Goal: Task Accomplishment & Management: Manage account settings

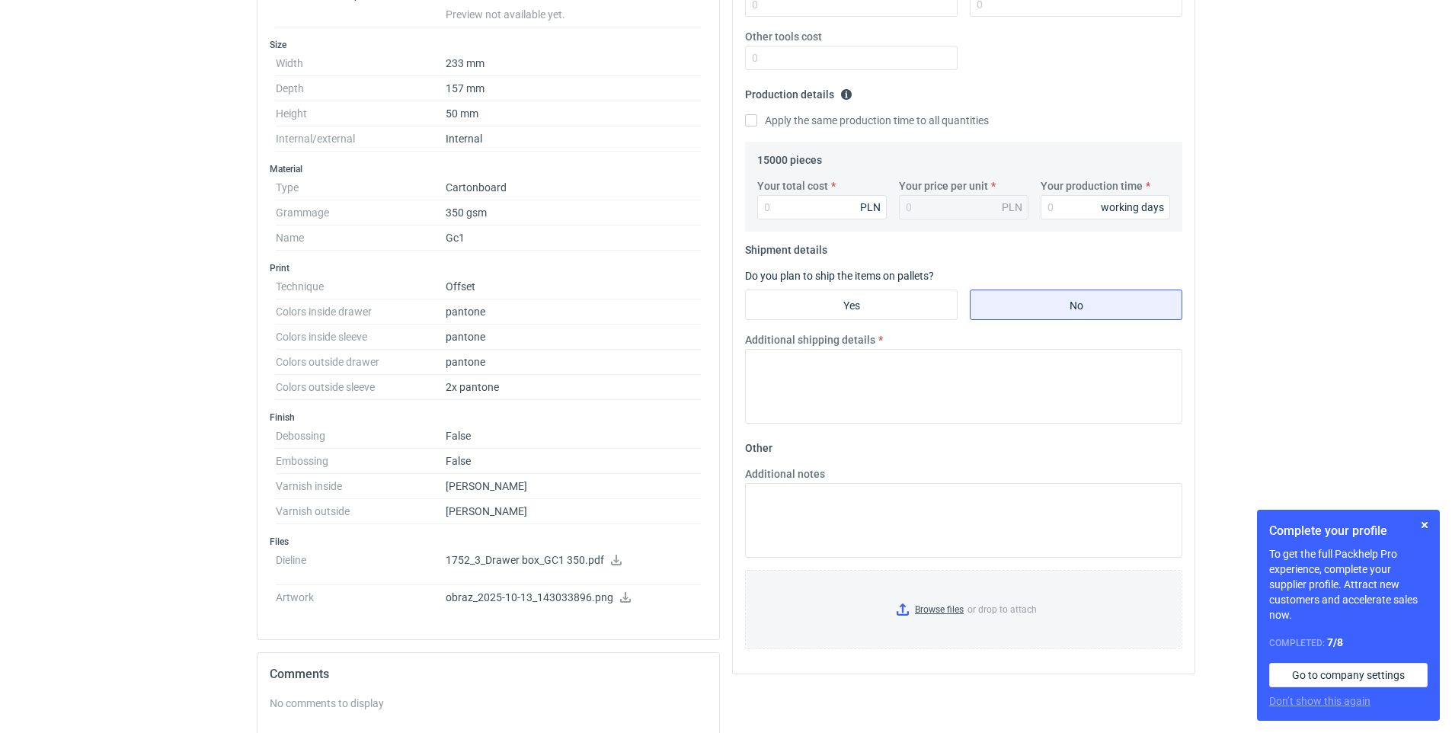
scroll to position [414, 0]
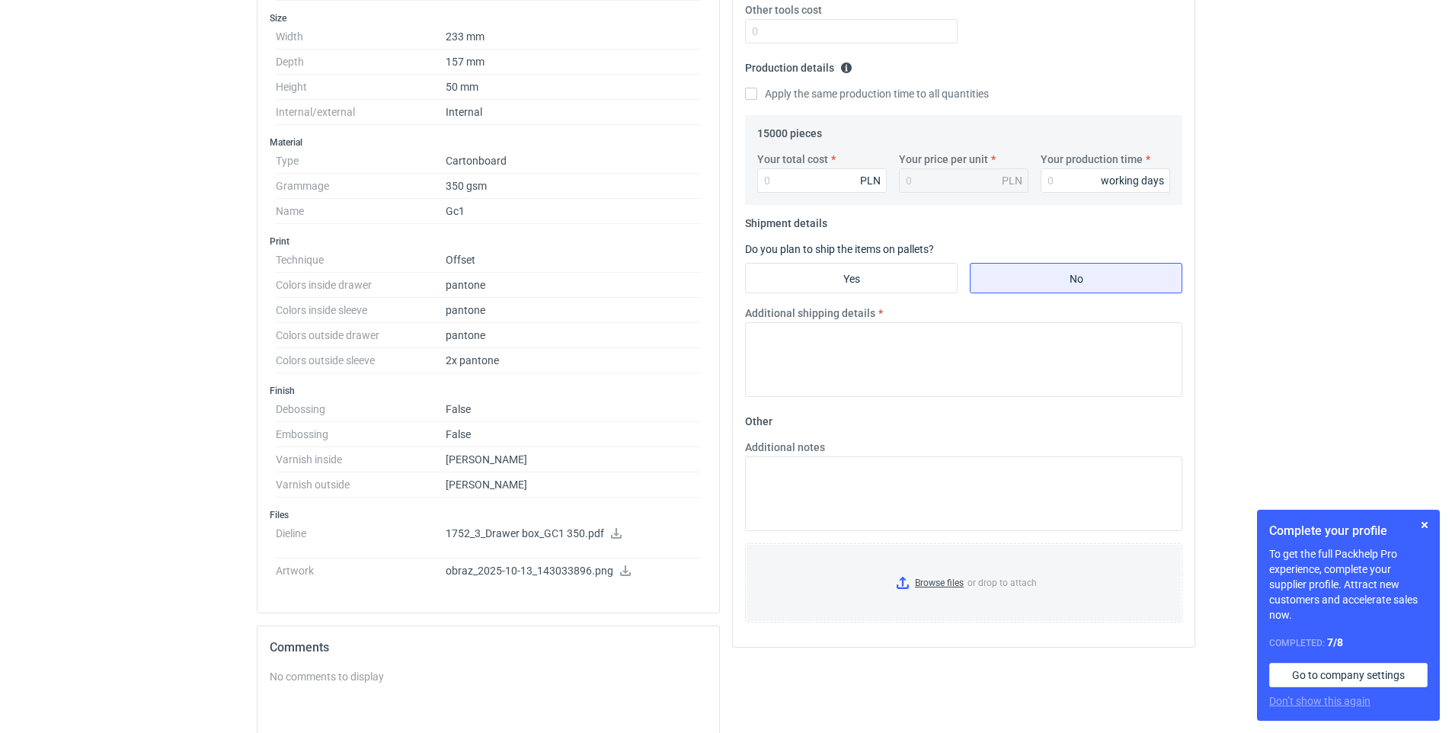
click at [615, 532] on icon at bounding box center [616, 533] width 11 height 11
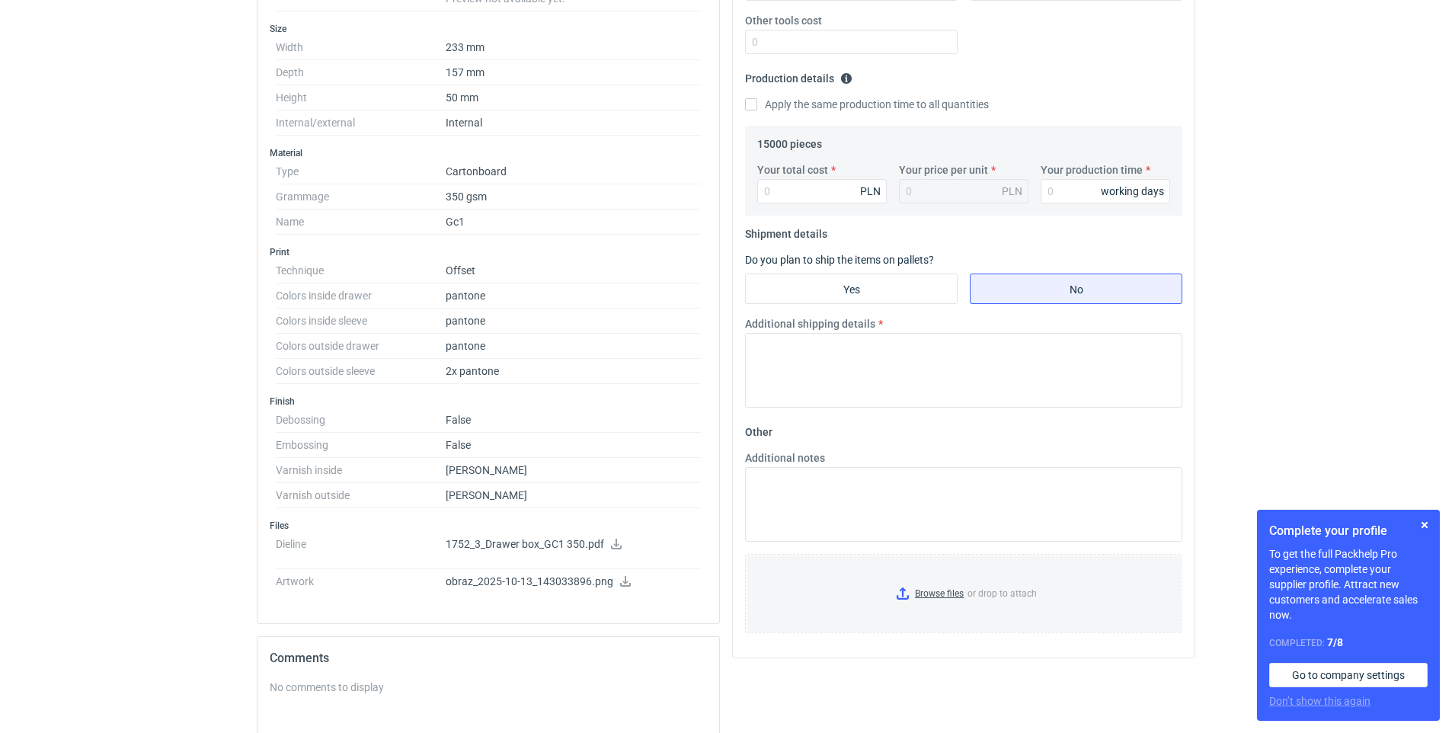
scroll to position [401, 0]
click at [622, 581] on icon at bounding box center [625, 584] width 11 height 11
click at [1430, 521] on button "button" at bounding box center [1424, 525] width 18 height 18
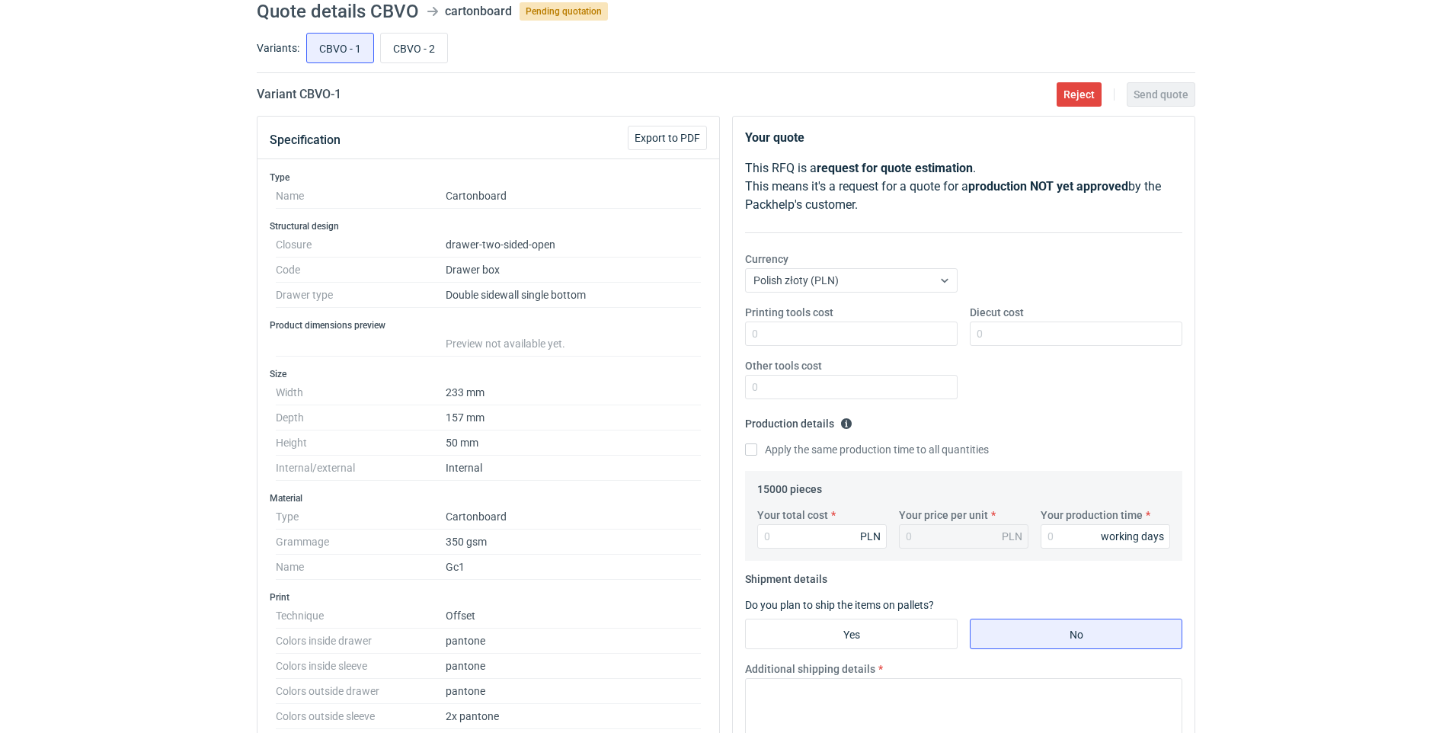
scroll to position [49, 0]
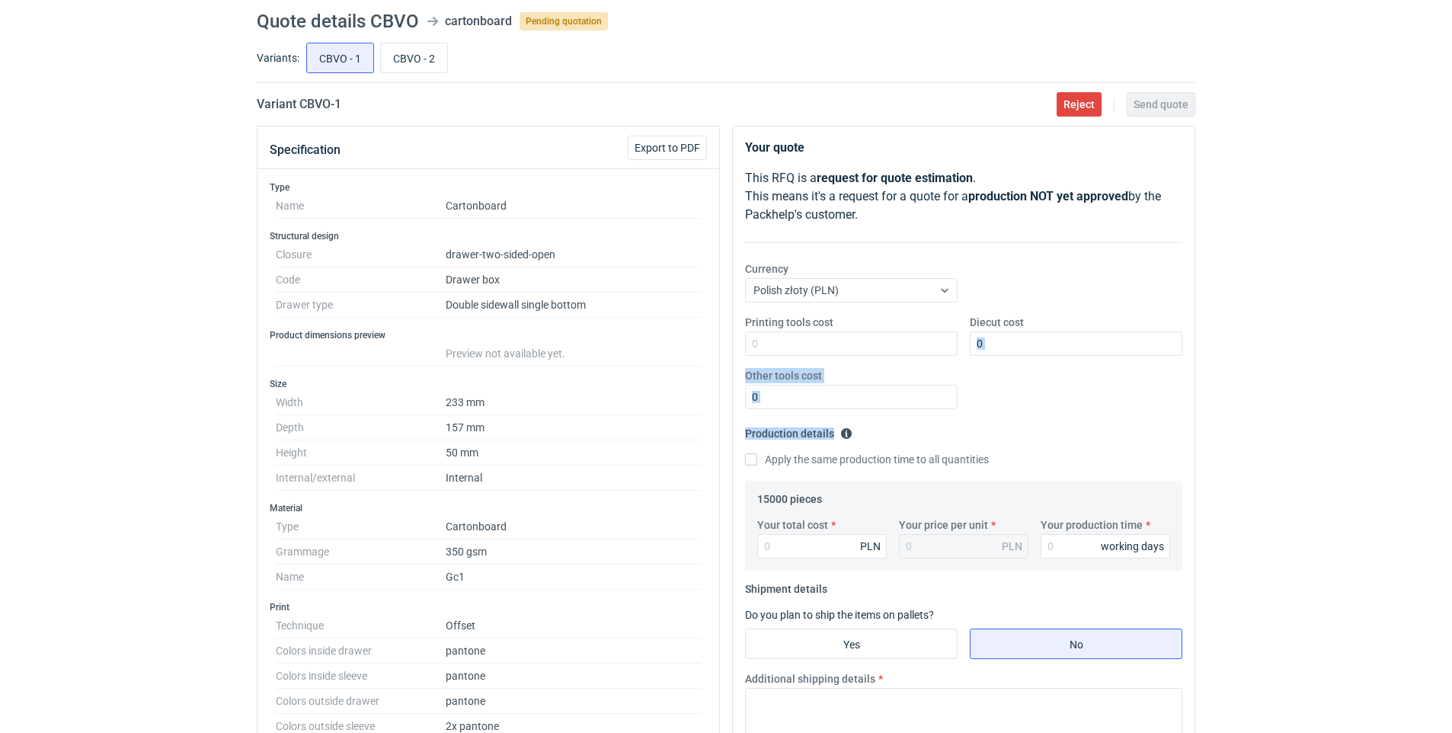
drag, startPoint x: 1451, startPoint y: 362, endPoint x: 1459, endPoint y: 423, distance: 61.4
click at [1452, 423] on html "RFQs Specs Designs Items Orders Customers Tools Analytics 28 99+ [PERSON_NAME] …" at bounding box center [726, 317] width 1452 height 733
drag, startPoint x: 1459, startPoint y: 423, endPoint x: 1456, endPoint y: 448, distance: 25.3
click at [1414, 476] on div "RFQs Specs Designs Items Orders Customers Tools Analytics 28 99+ [PERSON_NAME] …" at bounding box center [726, 317] width 1452 height 733
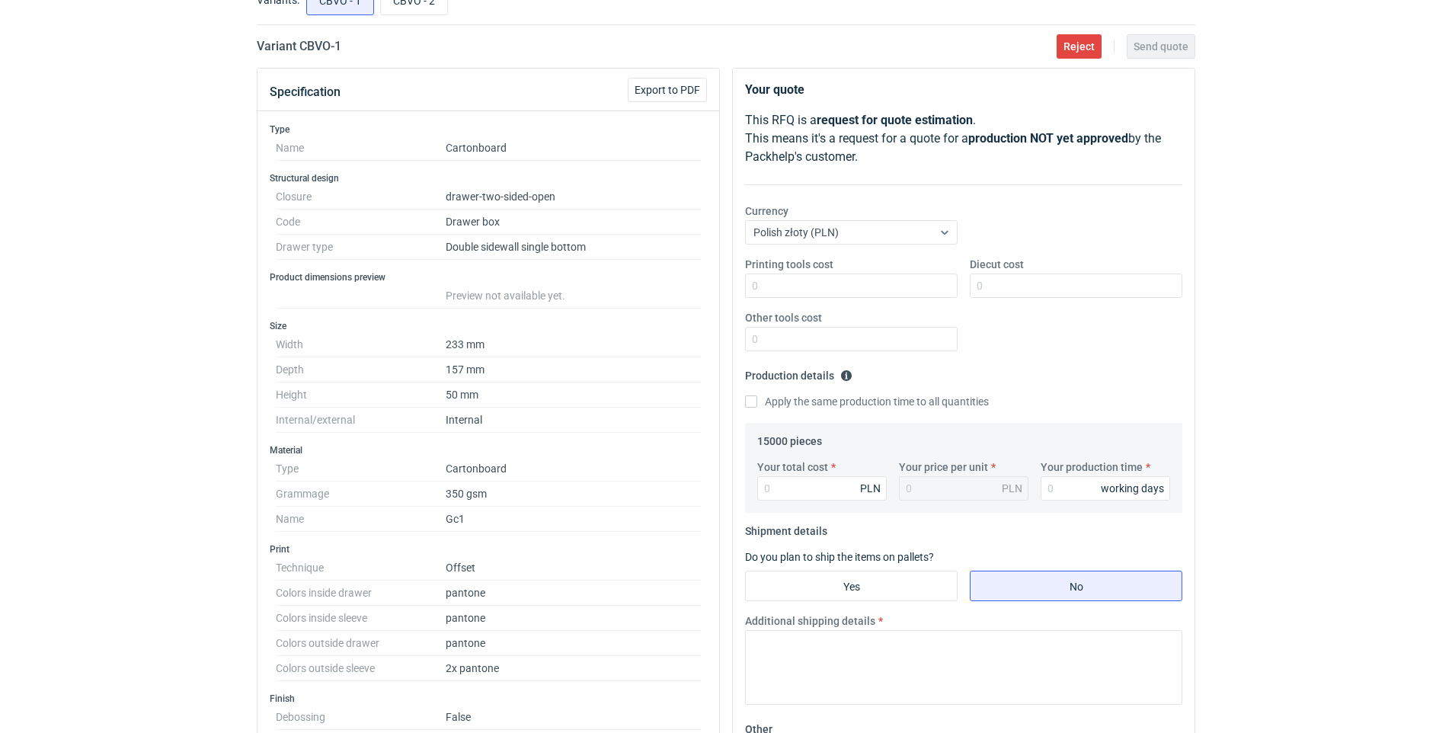
scroll to position [104, 0]
click at [413, 3] on input "CBVO - 2" at bounding box center [414, 3] width 66 height 29
radio input "true"
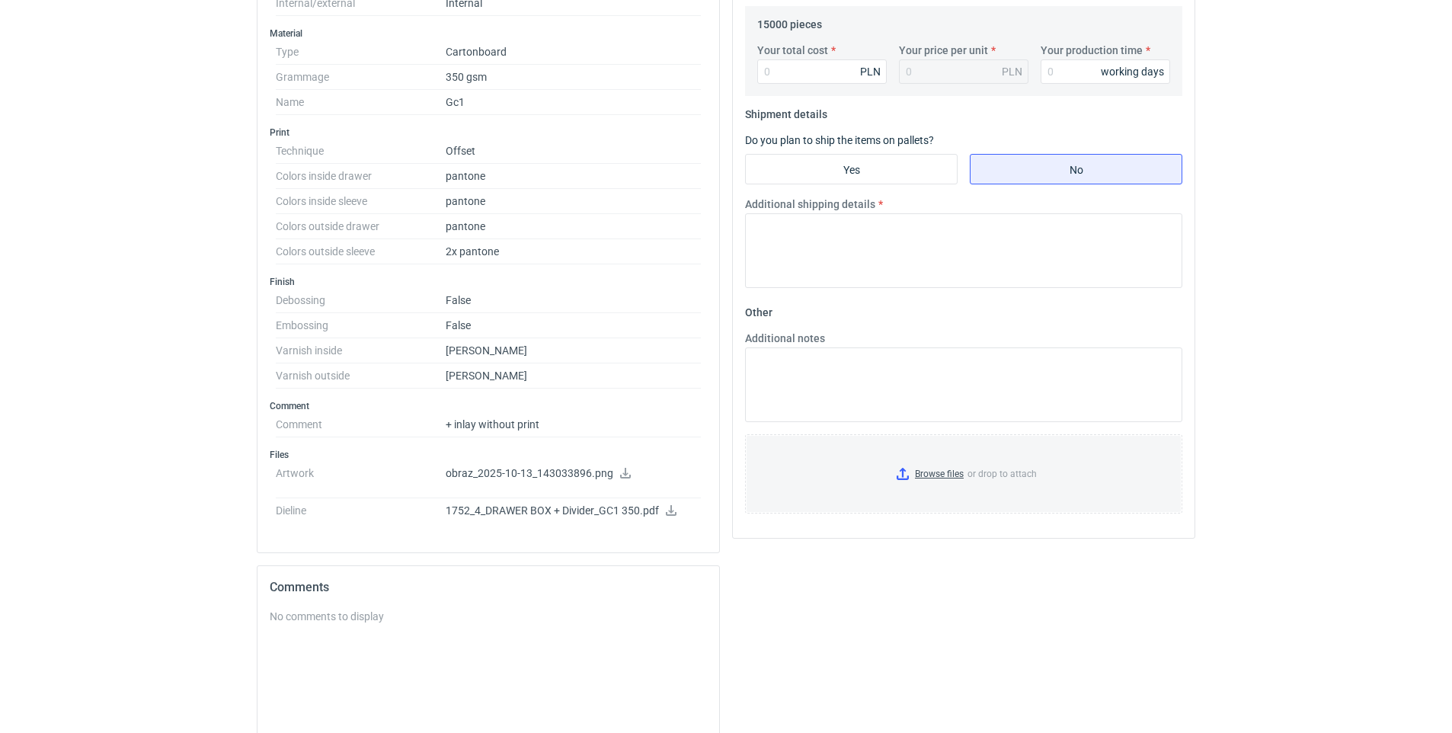
scroll to position [534, 0]
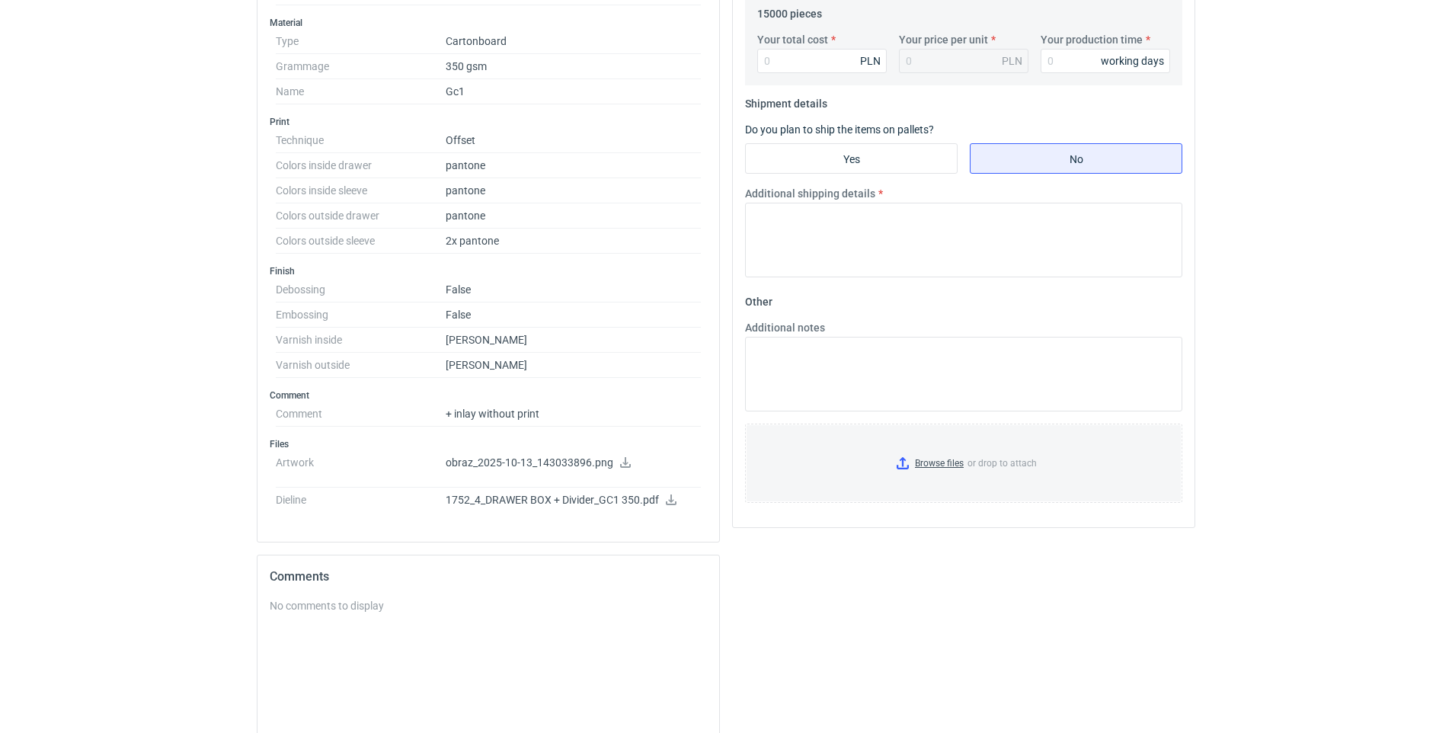
click at [670, 499] on icon at bounding box center [671, 499] width 11 height 11
click at [621, 459] on icon at bounding box center [625, 462] width 12 height 11
